Goal: Information Seeking & Learning: Learn about a topic

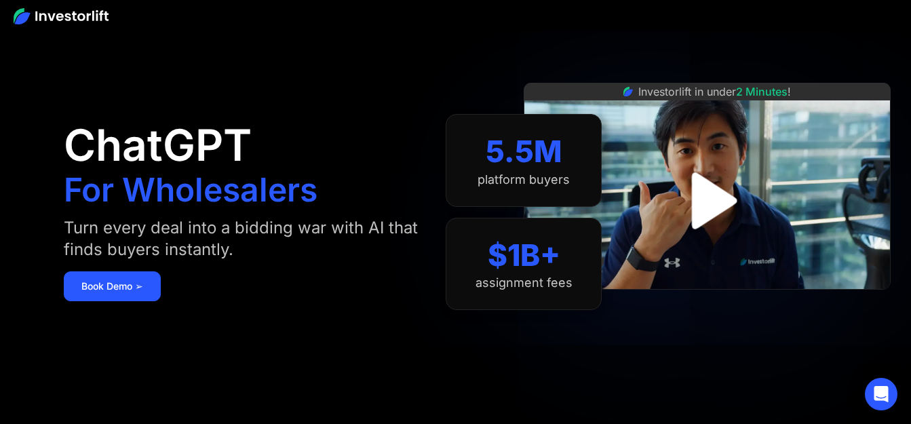
click at [696, 197] on img "open lightbox" at bounding box center [707, 201] width 102 height 102
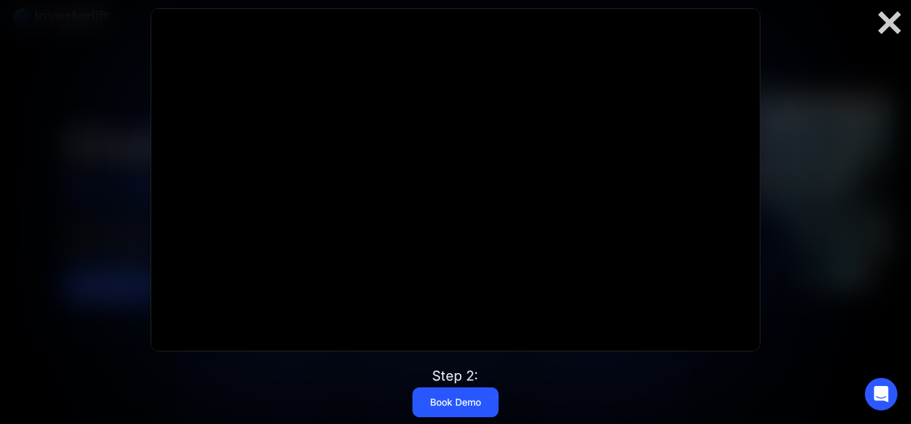
scroll to position [136, 0]
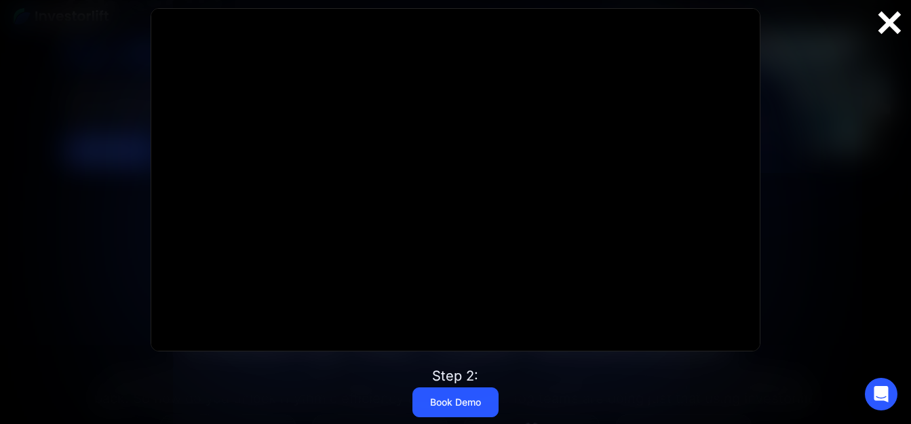
click at [886, 22] on div at bounding box center [888, 23] width 43 height 28
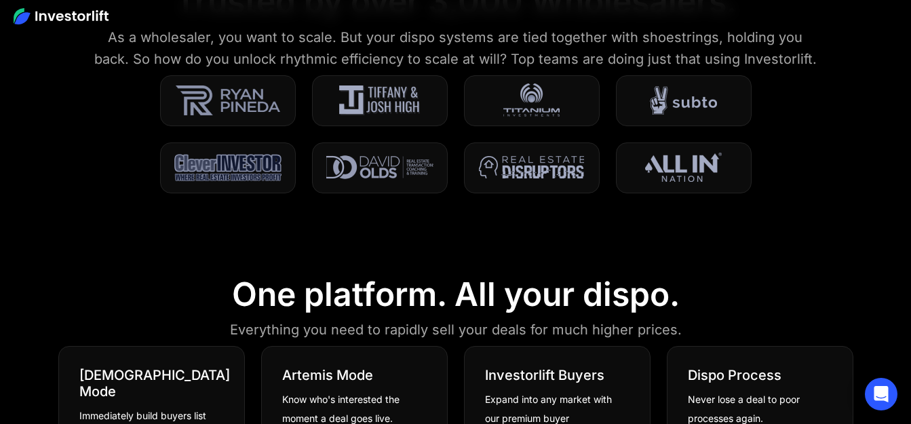
scroll to position [0, 0]
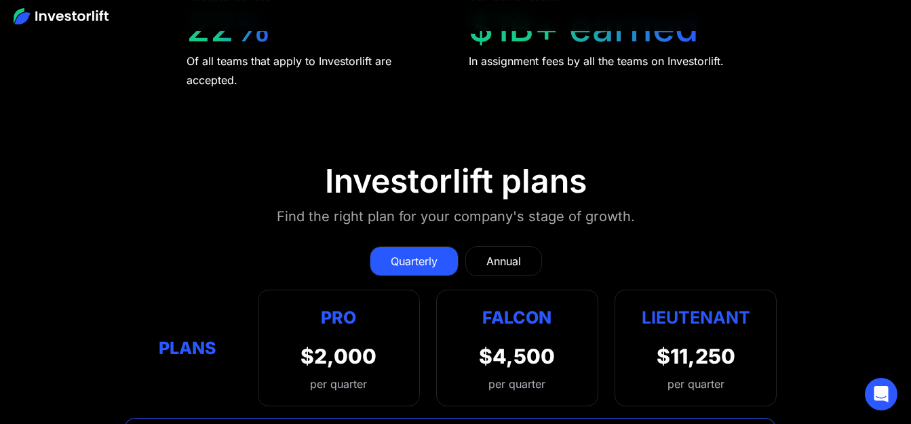
scroll to position [5736, 0]
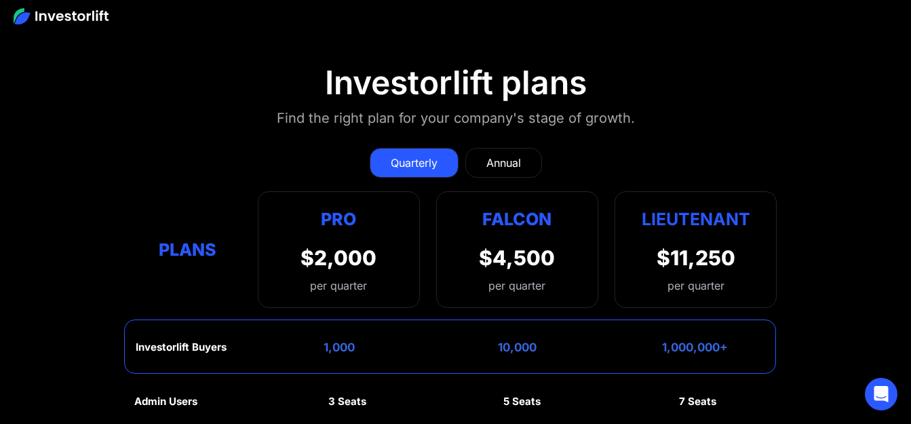
click at [511, 165] on div "Annual" at bounding box center [503, 163] width 35 height 16
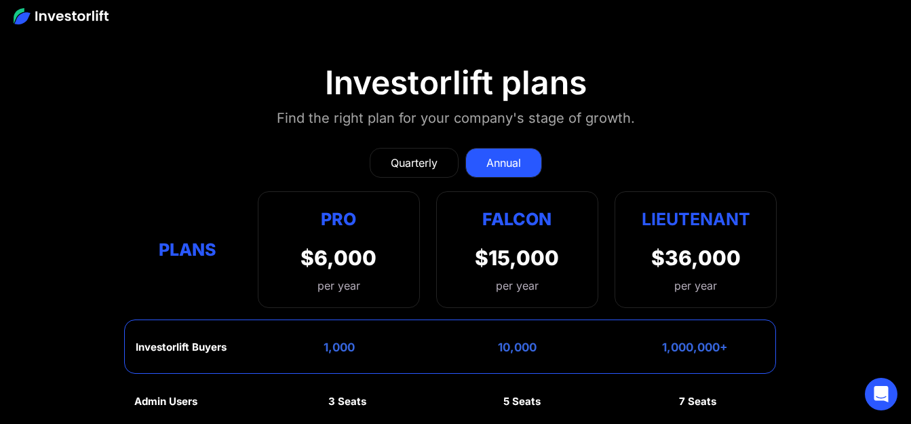
click at [413, 159] on div "Quarterly" at bounding box center [414, 163] width 47 height 16
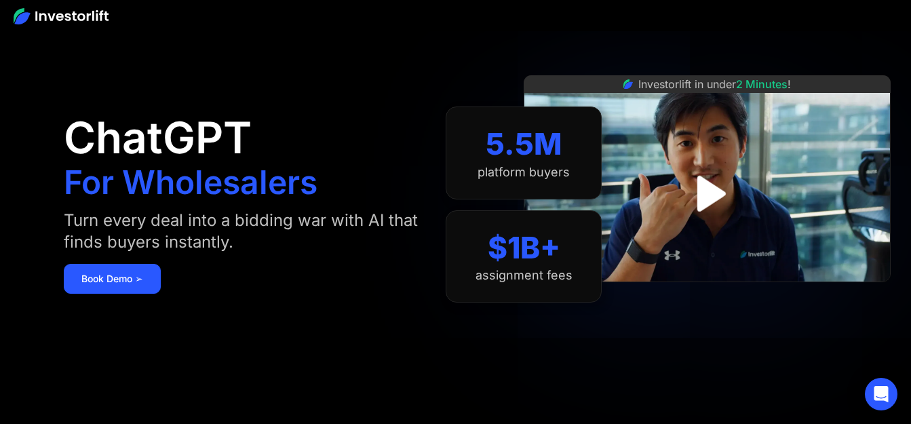
scroll to position [0, 0]
